Goal: Task Accomplishment & Management: Manage account settings

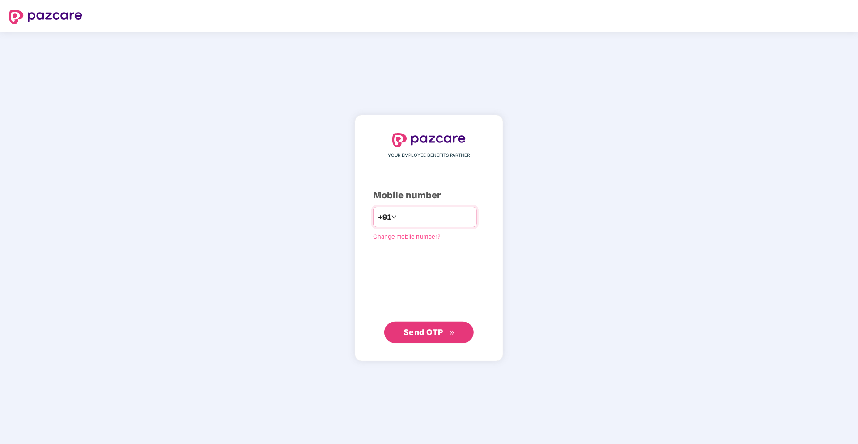
type input "**********"
click at [425, 332] on span "Send OTP" at bounding box center [423, 332] width 40 height 9
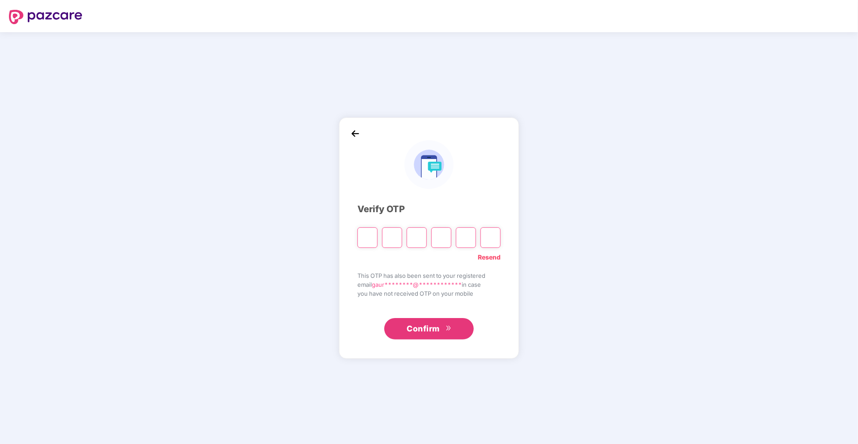
type input "*"
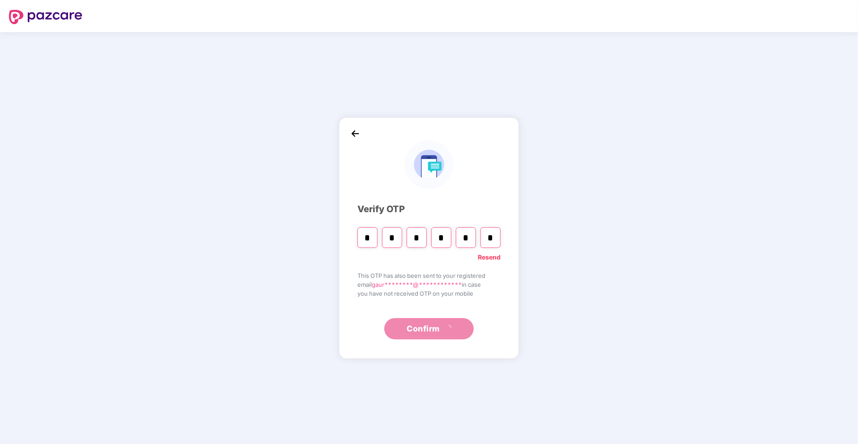
type input "*"
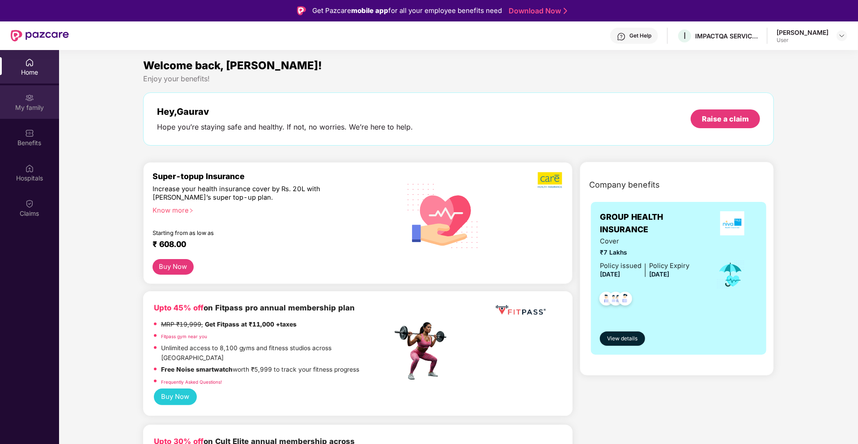
click at [40, 98] on div "My family" at bounding box center [29, 102] width 59 height 34
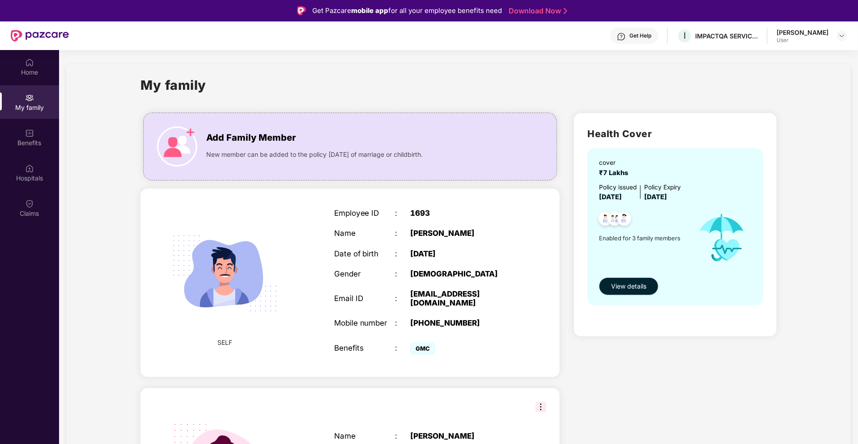
drag, startPoint x: 652, startPoint y: 195, endPoint x: 700, endPoint y: 201, distance: 49.1
click at [700, 201] on div "Policy issued [DATE] Policy Expiry [DATE]" at bounding box center [676, 193] width 154 height 20
click at [578, 99] on div "My family" at bounding box center [458, 90] width 636 height 31
click at [840, 35] on img at bounding box center [841, 35] width 7 height 7
click at [761, 58] on div "Logout" at bounding box center [799, 55] width 116 height 17
